Goal: Task Accomplishment & Management: Use online tool/utility

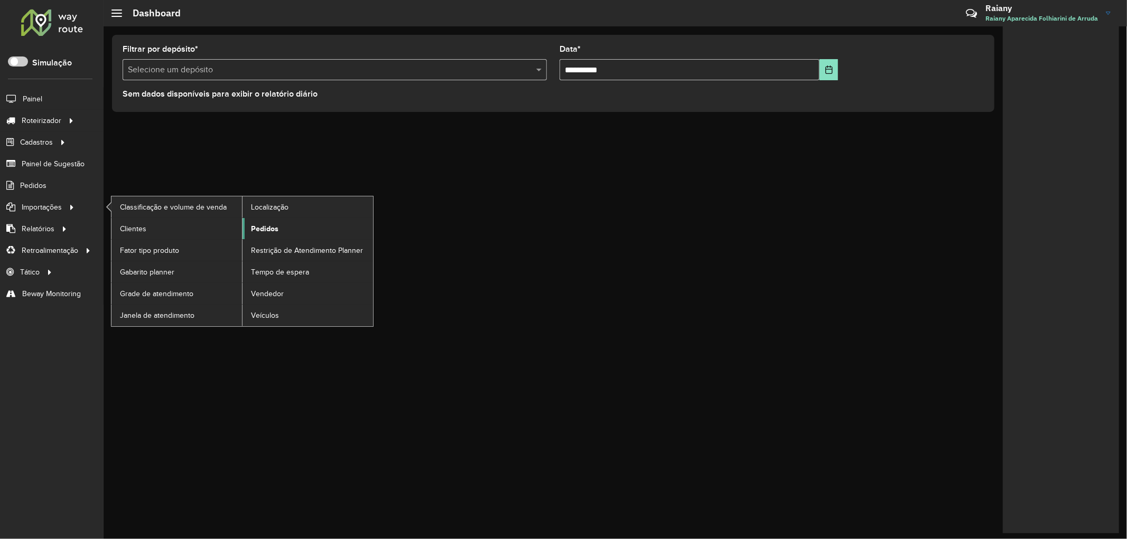
click at [266, 226] on span "Pedidos" at bounding box center [264, 228] width 27 height 11
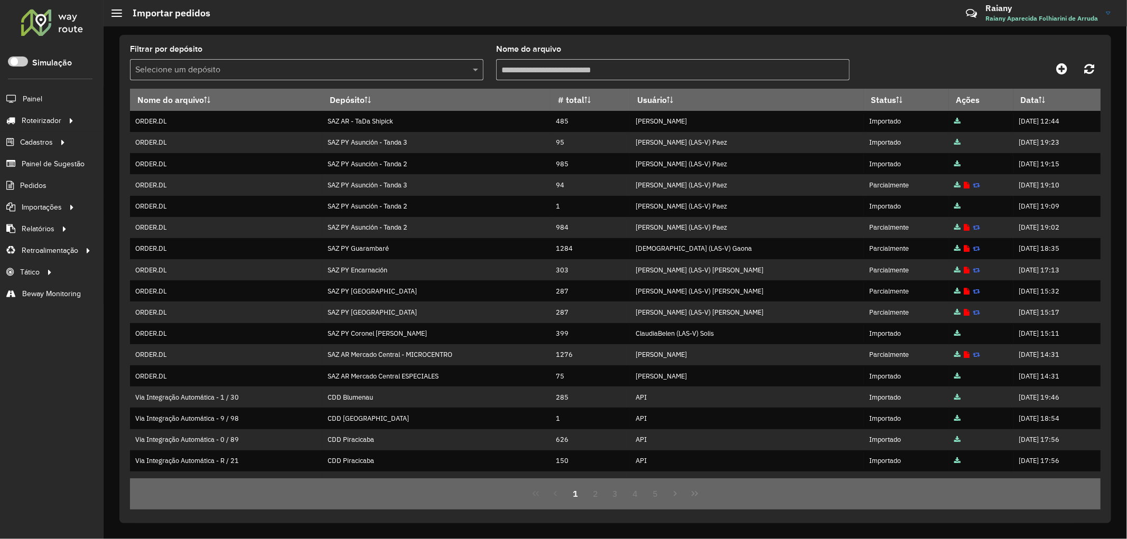
click at [241, 69] on input "text" at bounding box center [296, 70] width 322 height 13
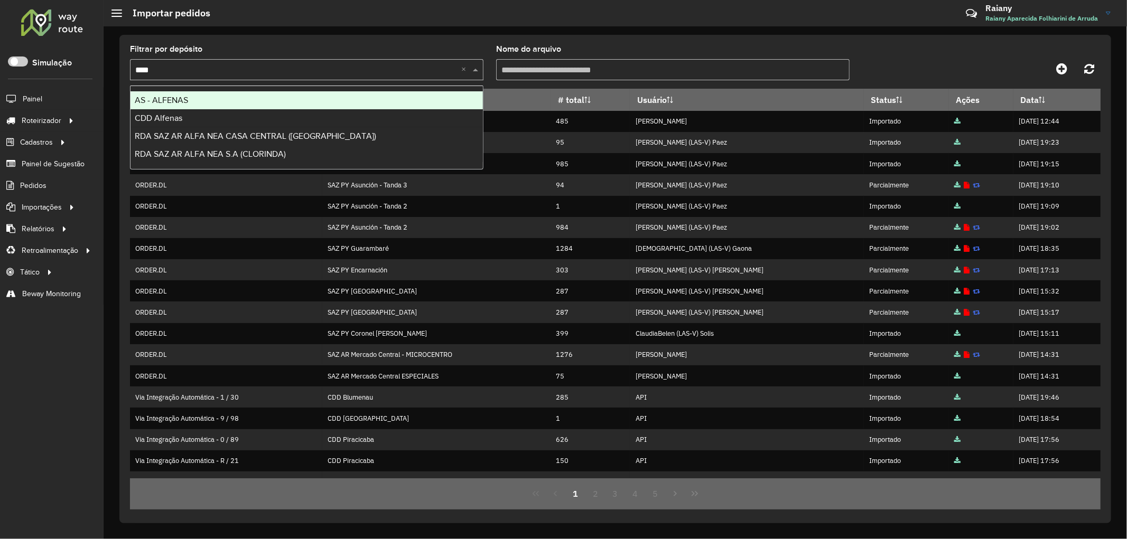
type input "*****"
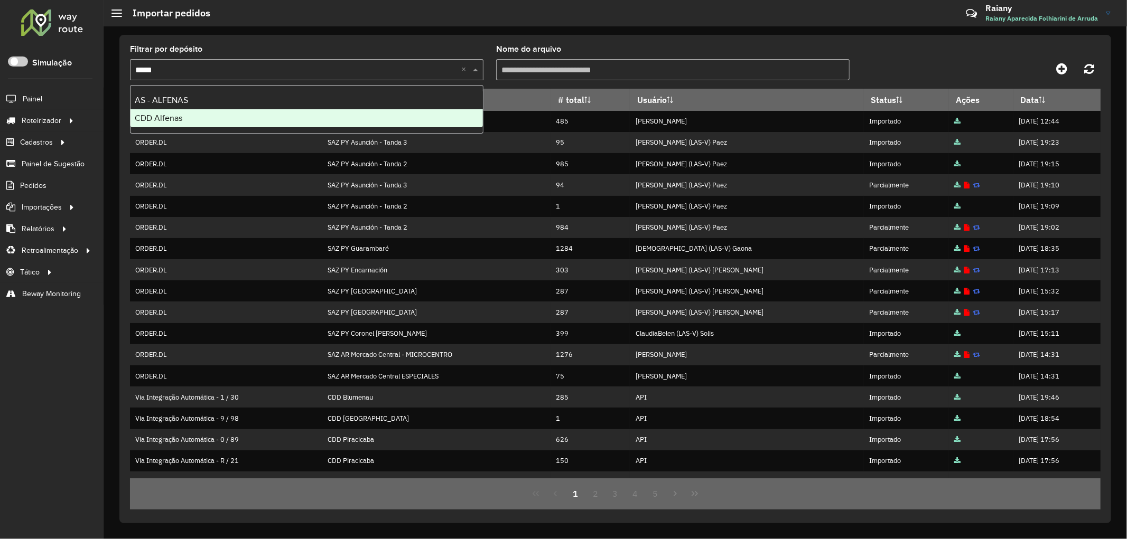
click at [188, 115] on div "CDD Alfenas" at bounding box center [306, 118] width 352 height 18
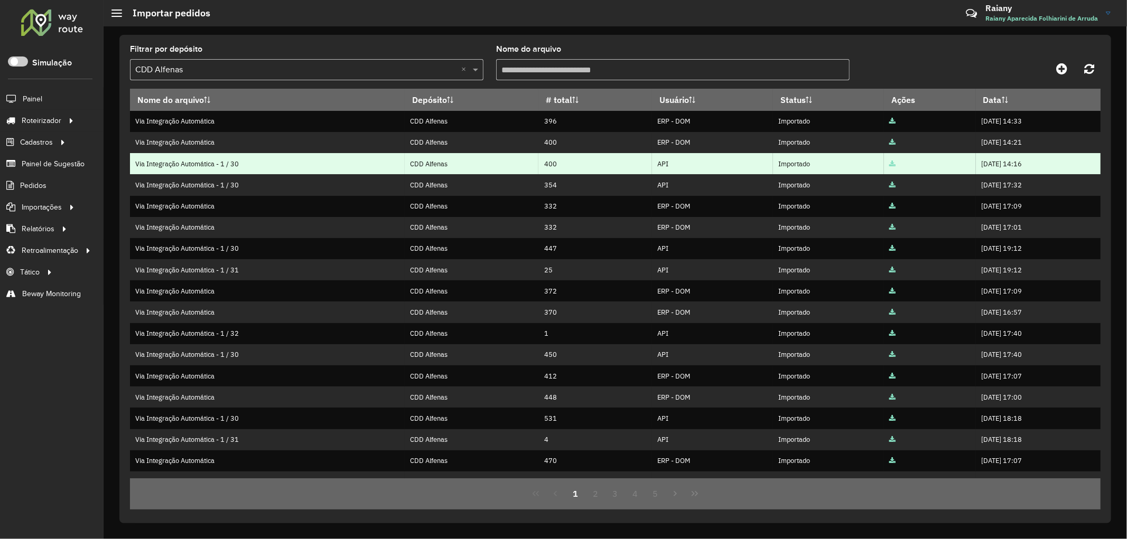
click at [889, 165] on icon at bounding box center [892, 164] width 6 height 7
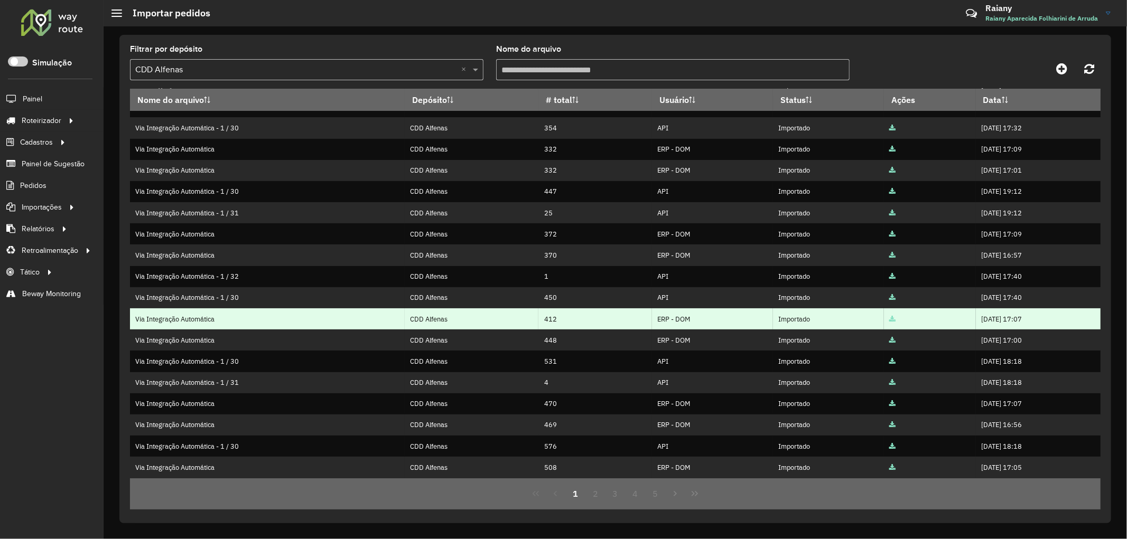
scroll to position [58, 0]
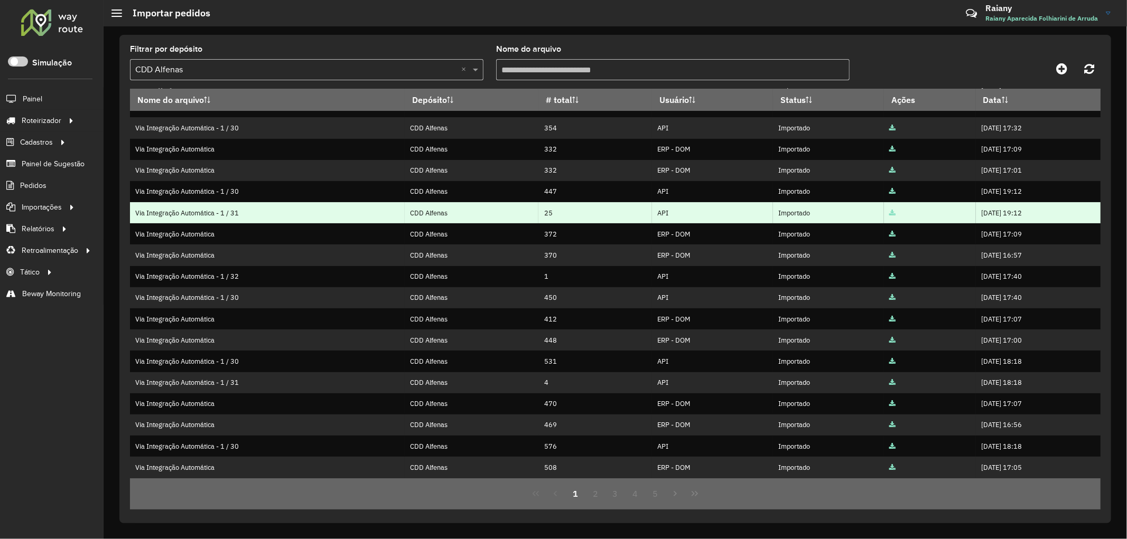
click at [889, 213] on icon at bounding box center [892, 213] width 6 height 7
